Goal: Information Seeking & Learning: Learn about a topic

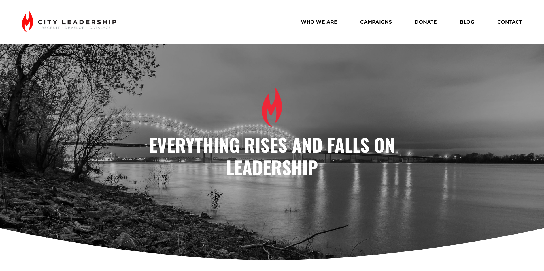
click at [323, 22] on link "WHO WE ARE" at bounding box center [319, 22] width 37 height 10
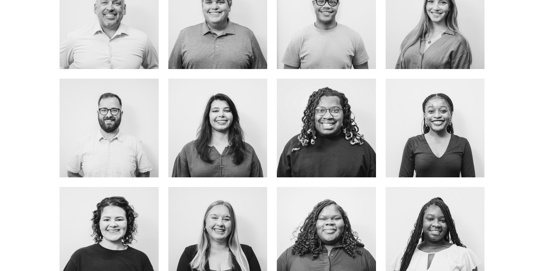
click at [221, 134] on link "about me" at bounding box center [217, 140] width 45 height 15
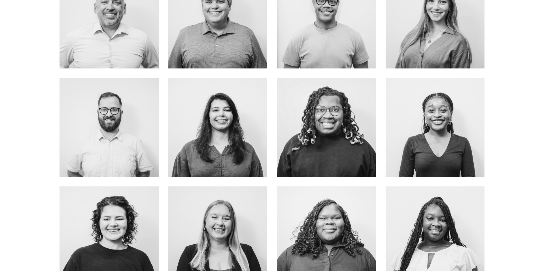
scroll to position [341, 0]
